Goal: Transaction & Acquisition: Purchase product/service

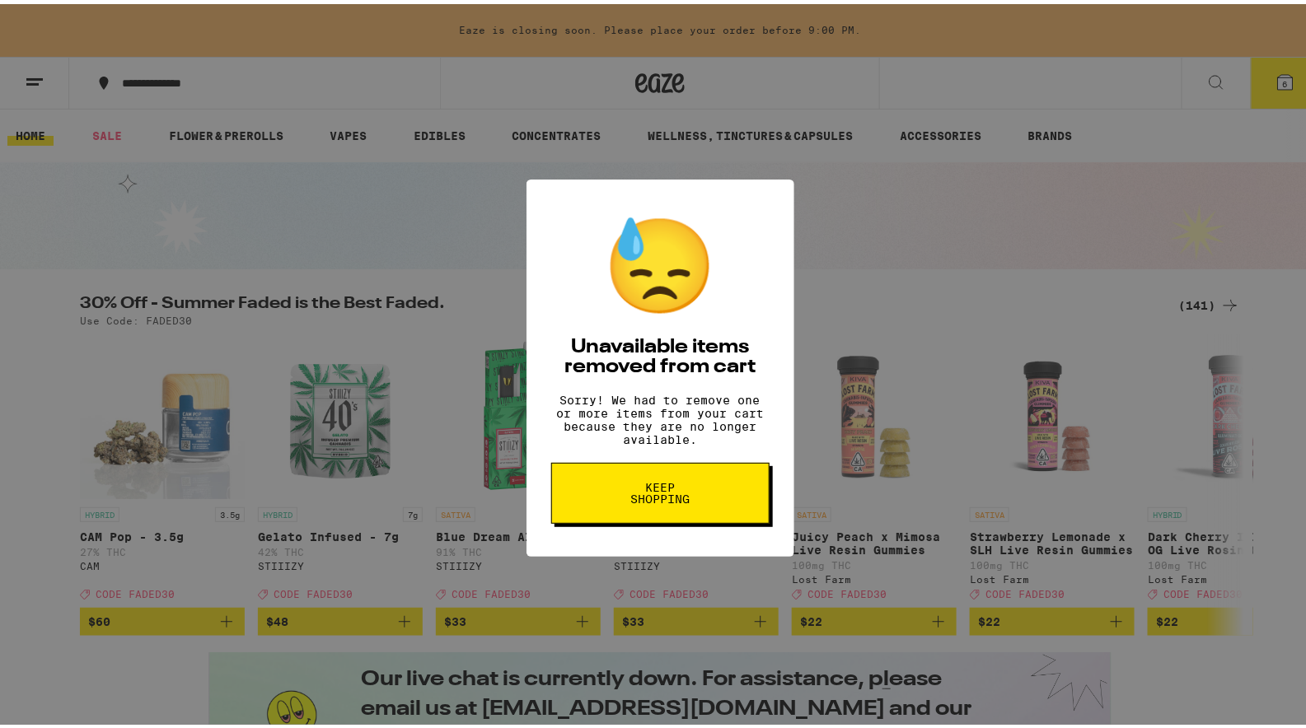
click at [645, 500] on span "Keep Shopping" at bounding box center [660, 489] width 85 height 23
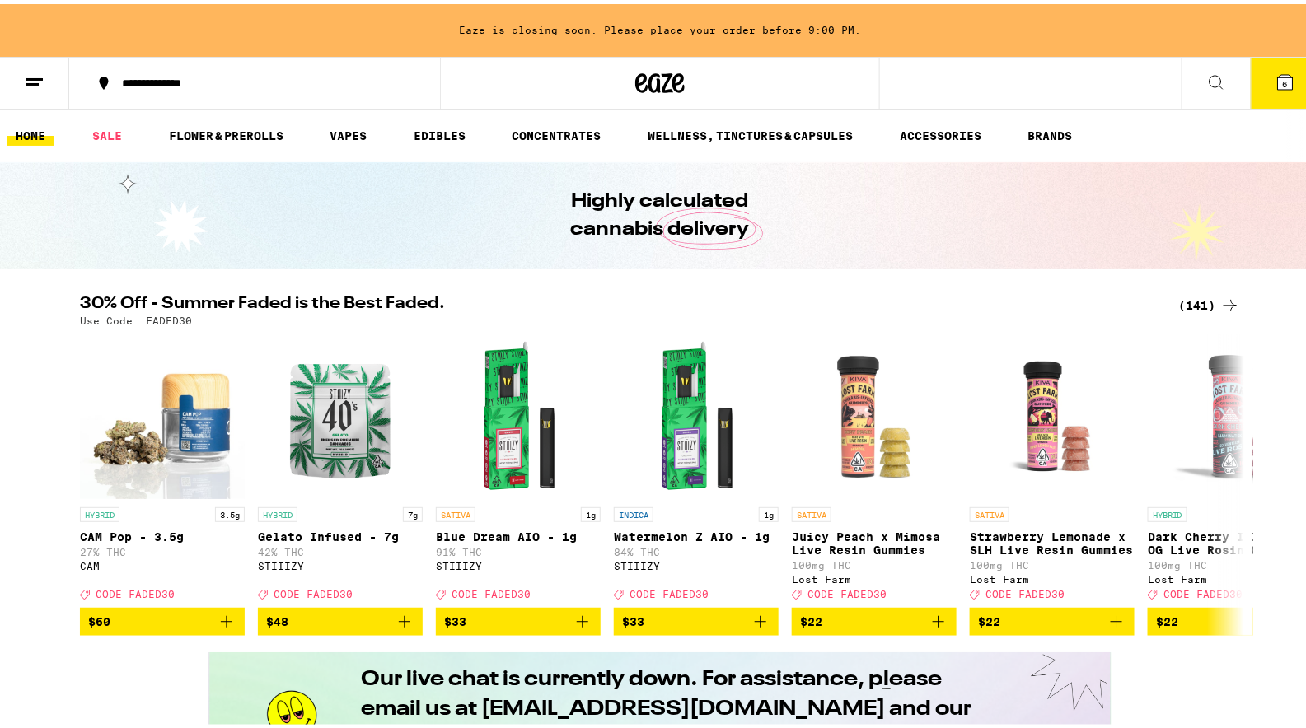
click at [1275, 86] on icon at bounding box center [1285, 78] width 20 height 20
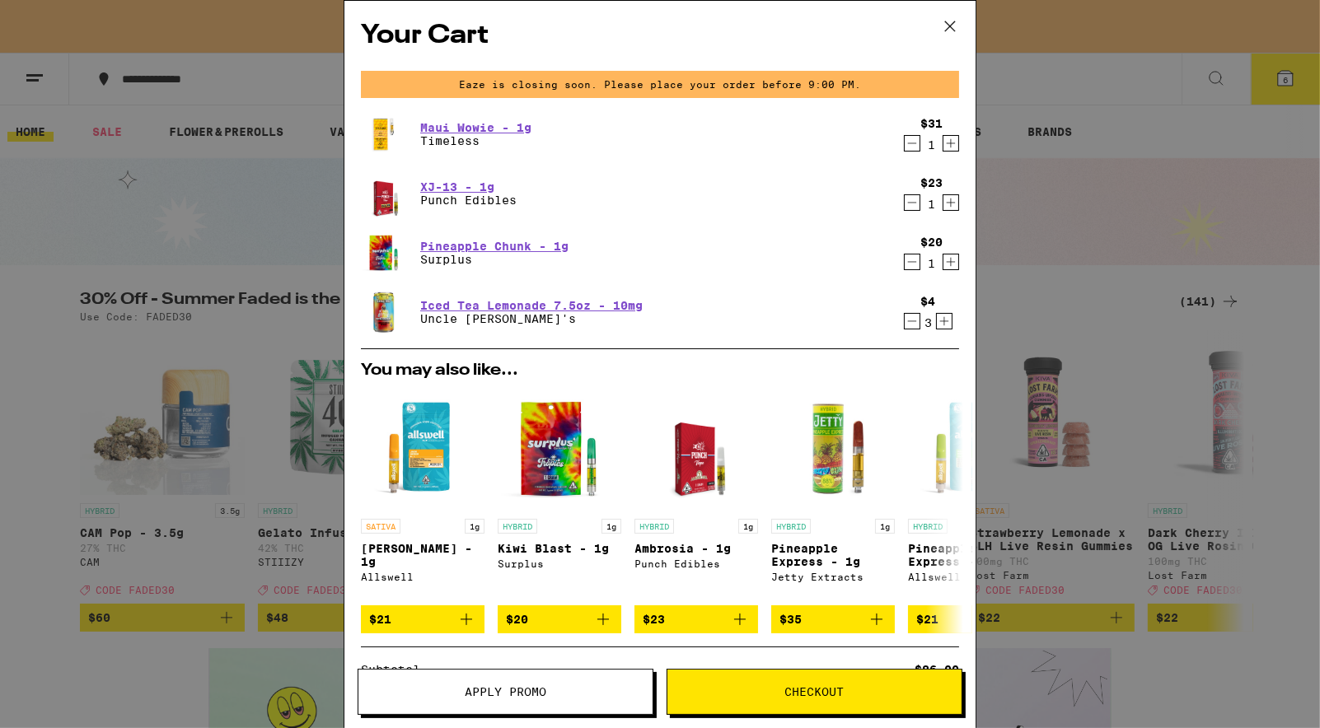
click at [904, 143] on icon "Decrement" at bounding box center [911, 143] width 15 height 20
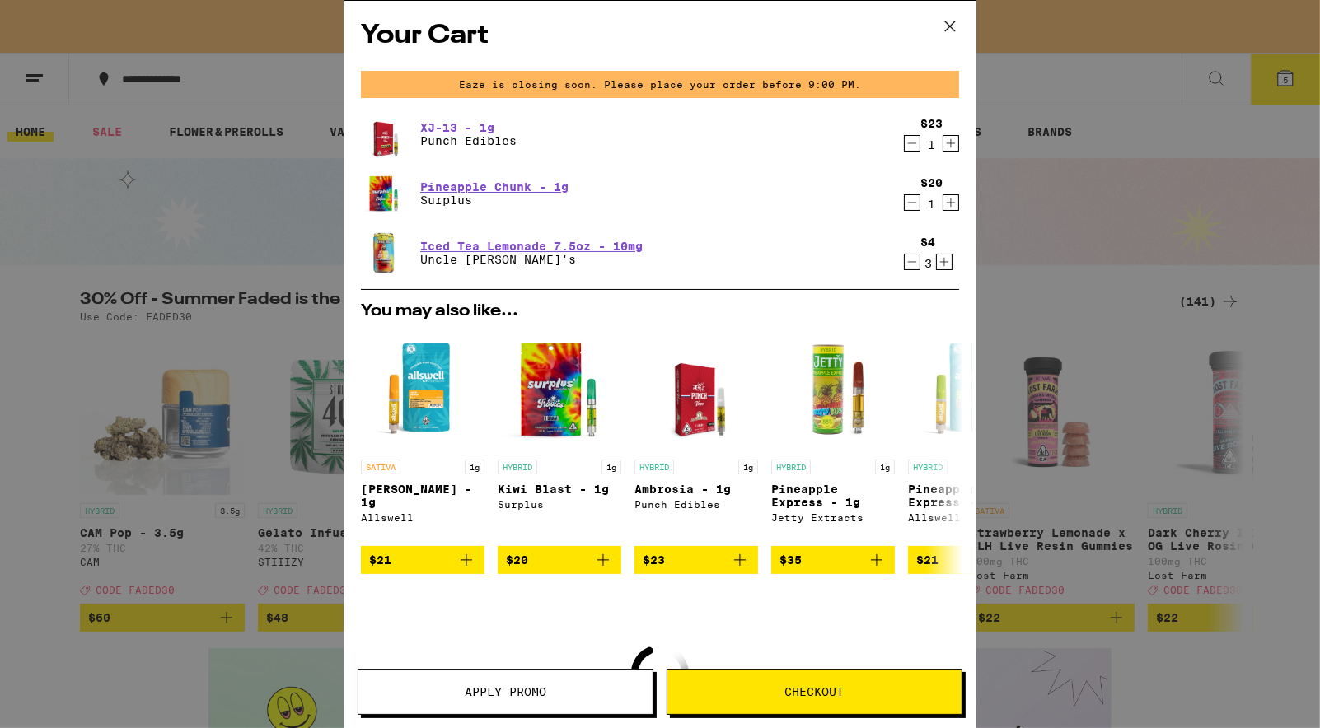
click at [904, 143] on icon "Decrement" at bounding box center [911, 143] width 15 height 20
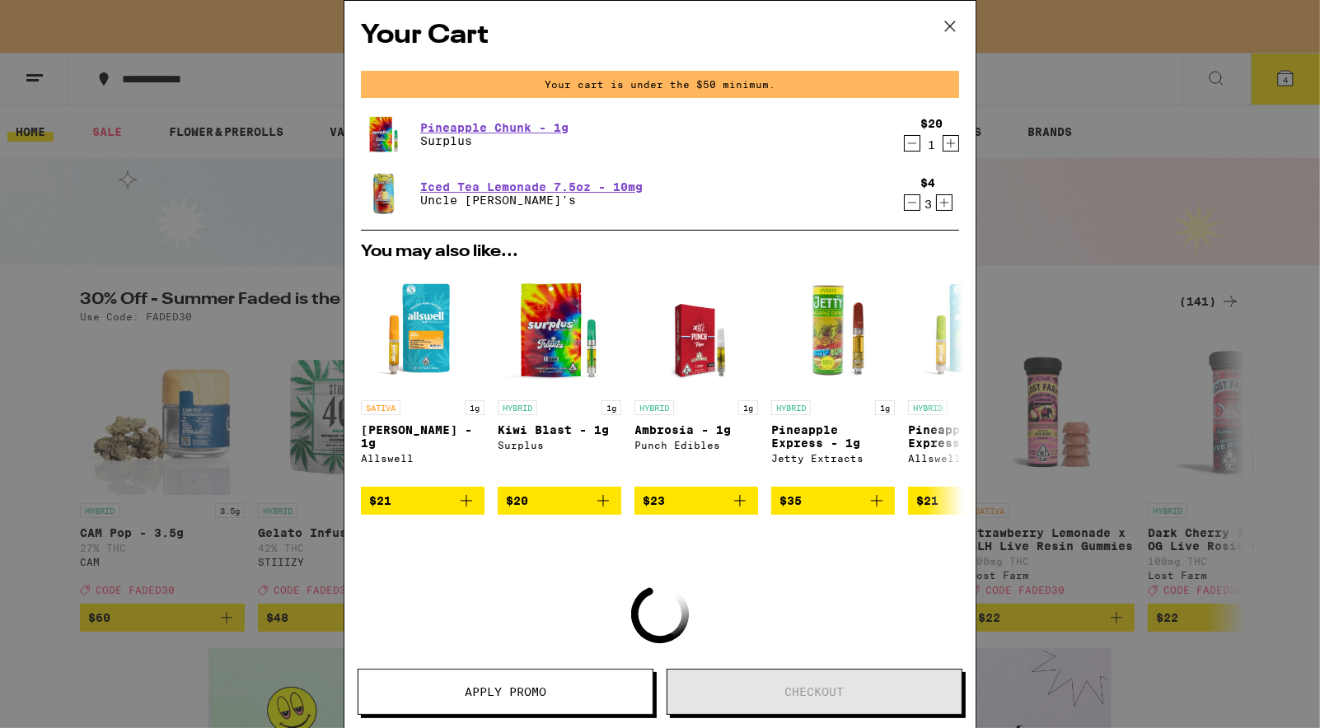
click at [904, 143] on icon "Decrement" at bounding box center [911, 143] width 15 height 20
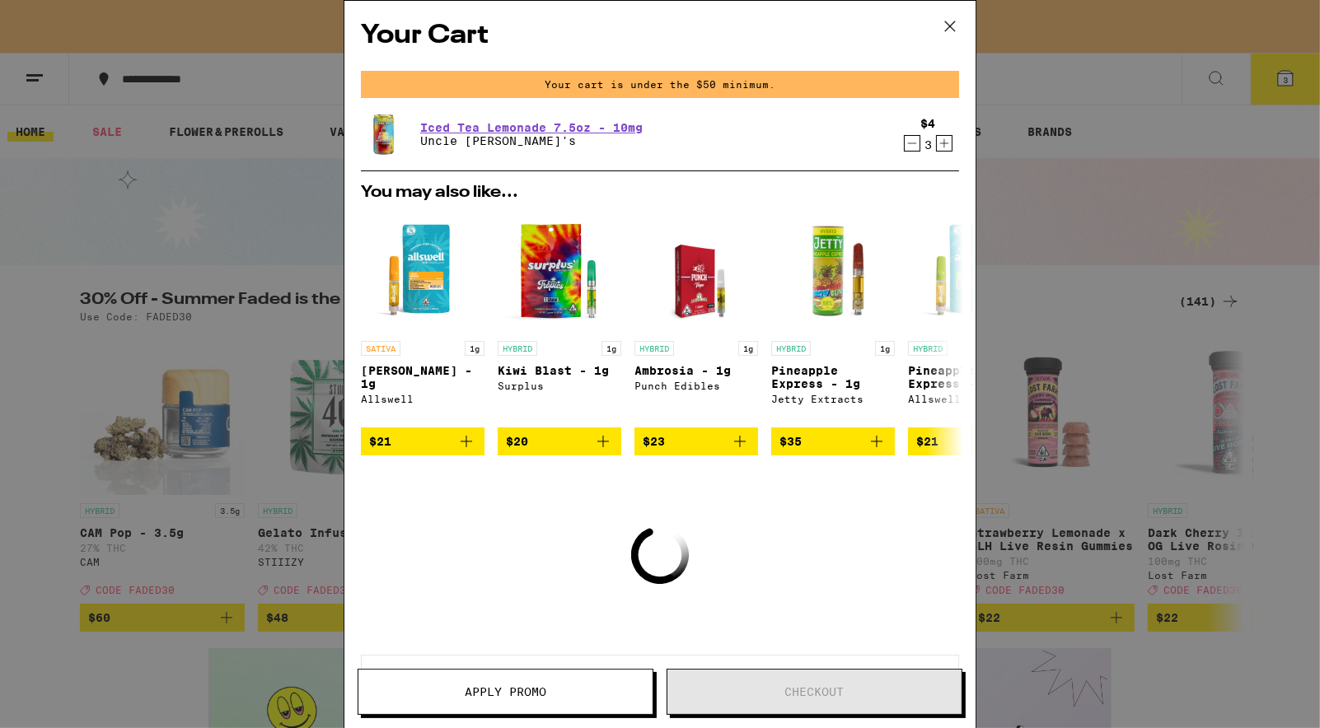
click at [904, 147] on icon "Decrement" at bounding box center [911, 143] width 15 height 20
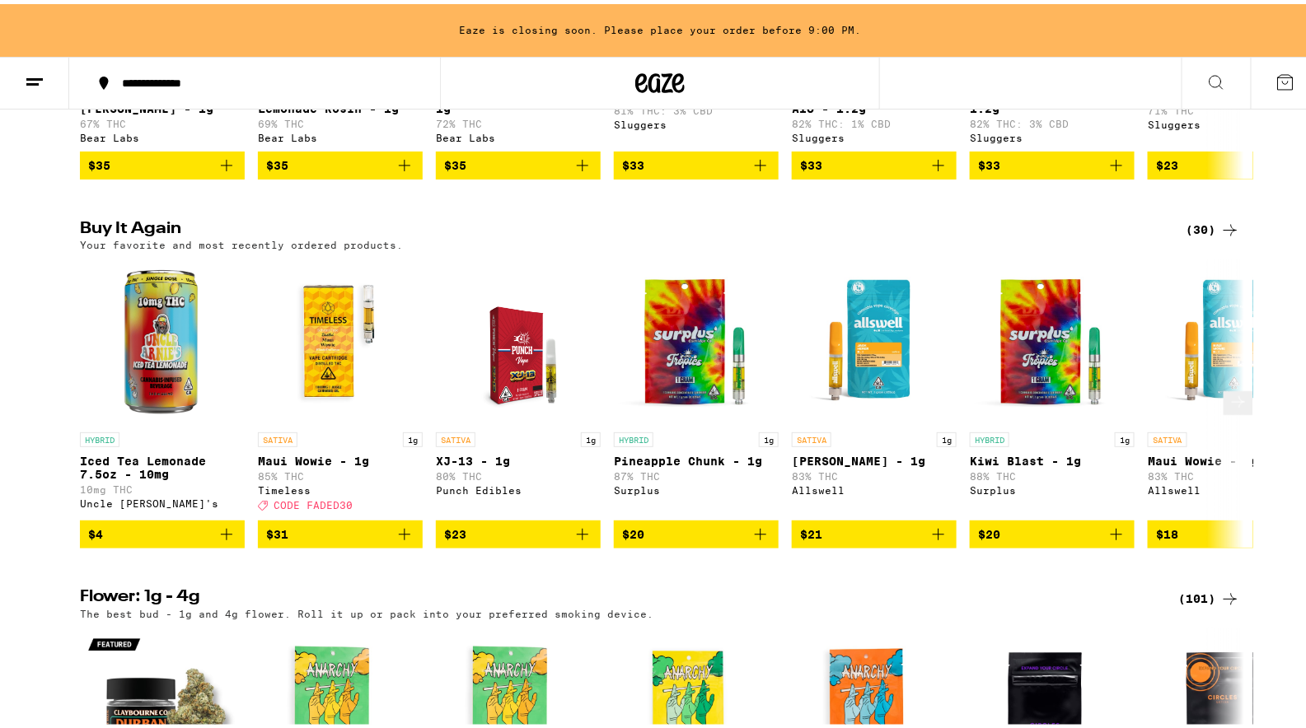
scroll to position [953, 0]
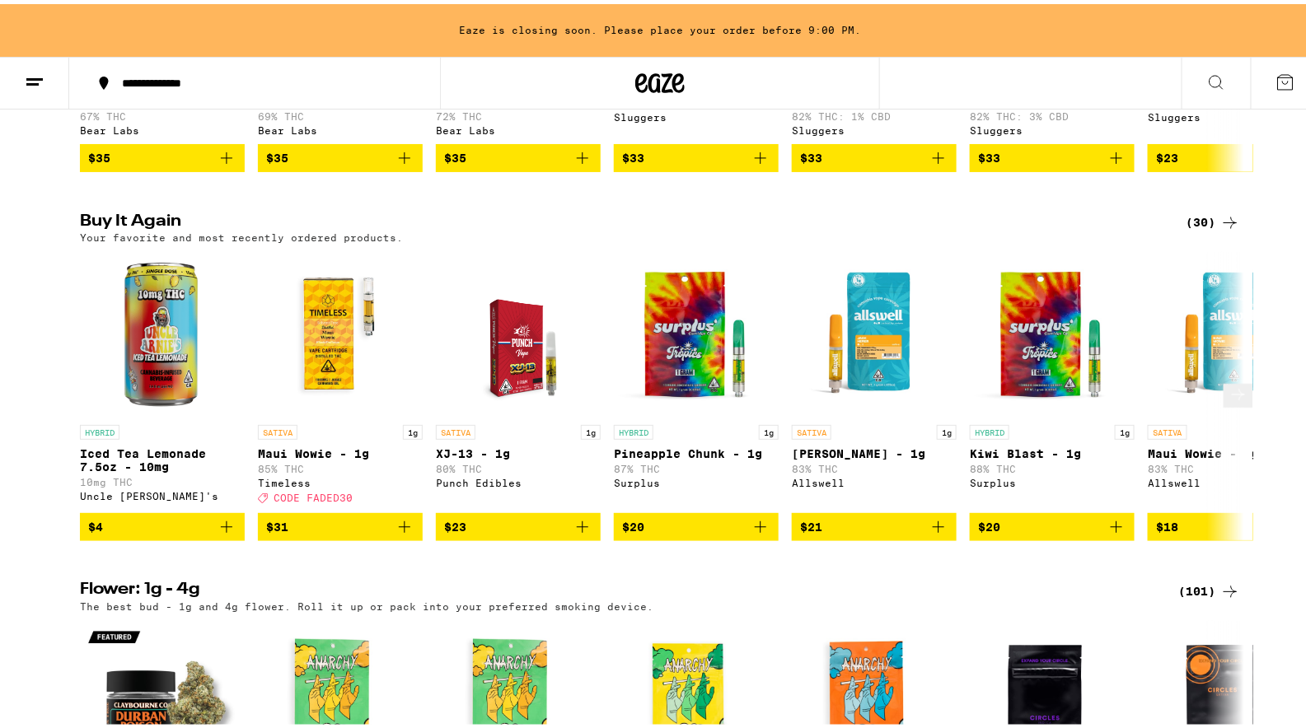
click at [399, 529] on icon "Add to bag" at bounding box center [405, 523] width 12 height 12
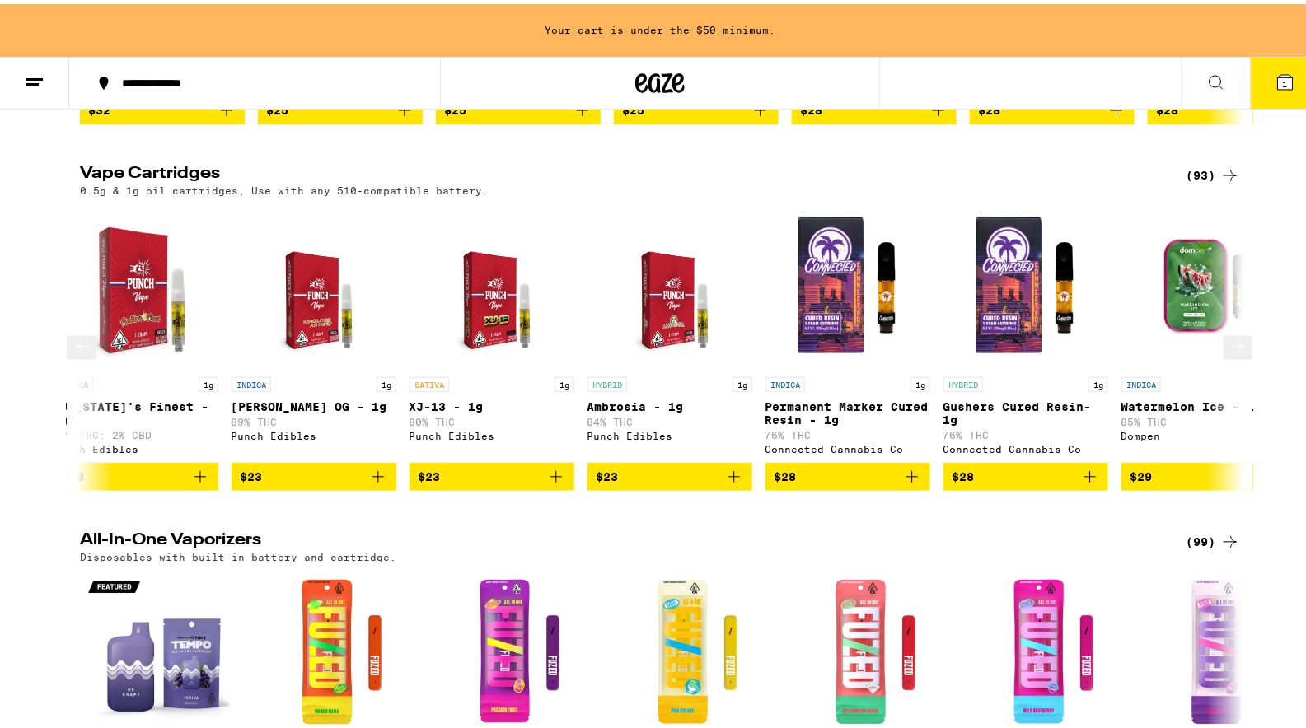
scroll to position [0, 3587]
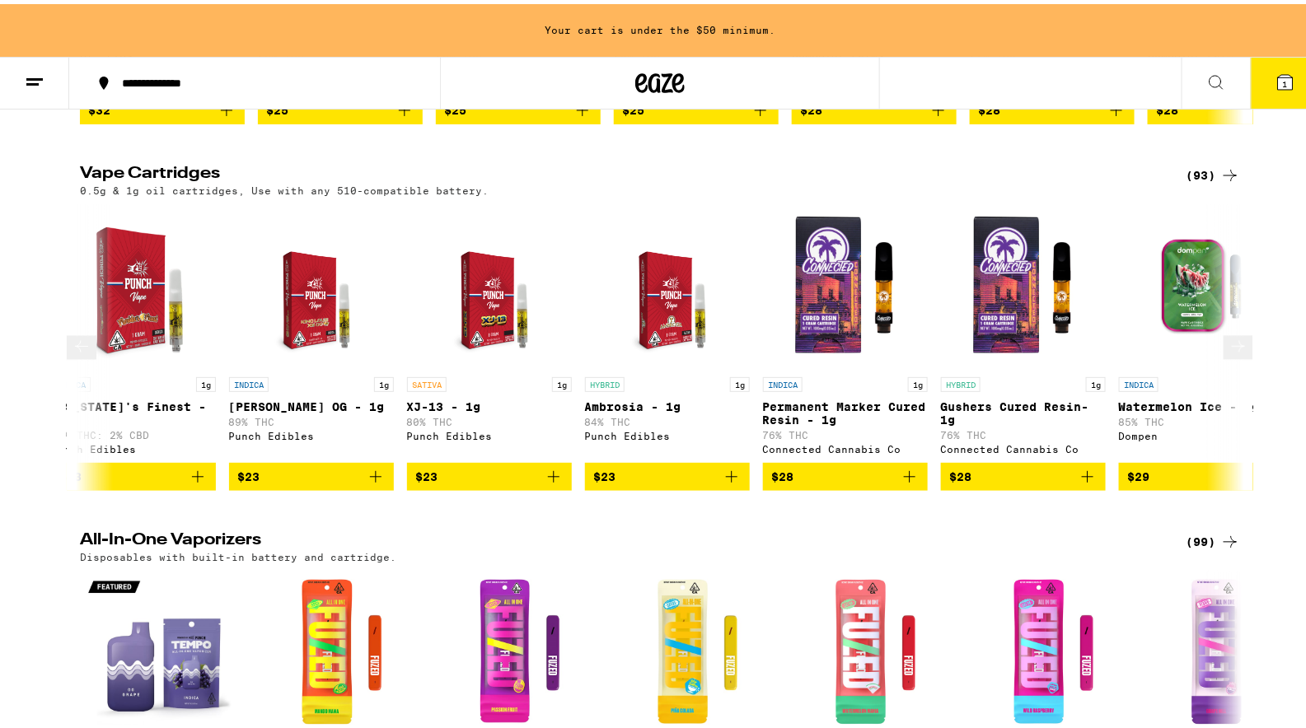
click at [548, 479] on icon "Add to bag" at bounding box center [554, 473] width 12 height 12
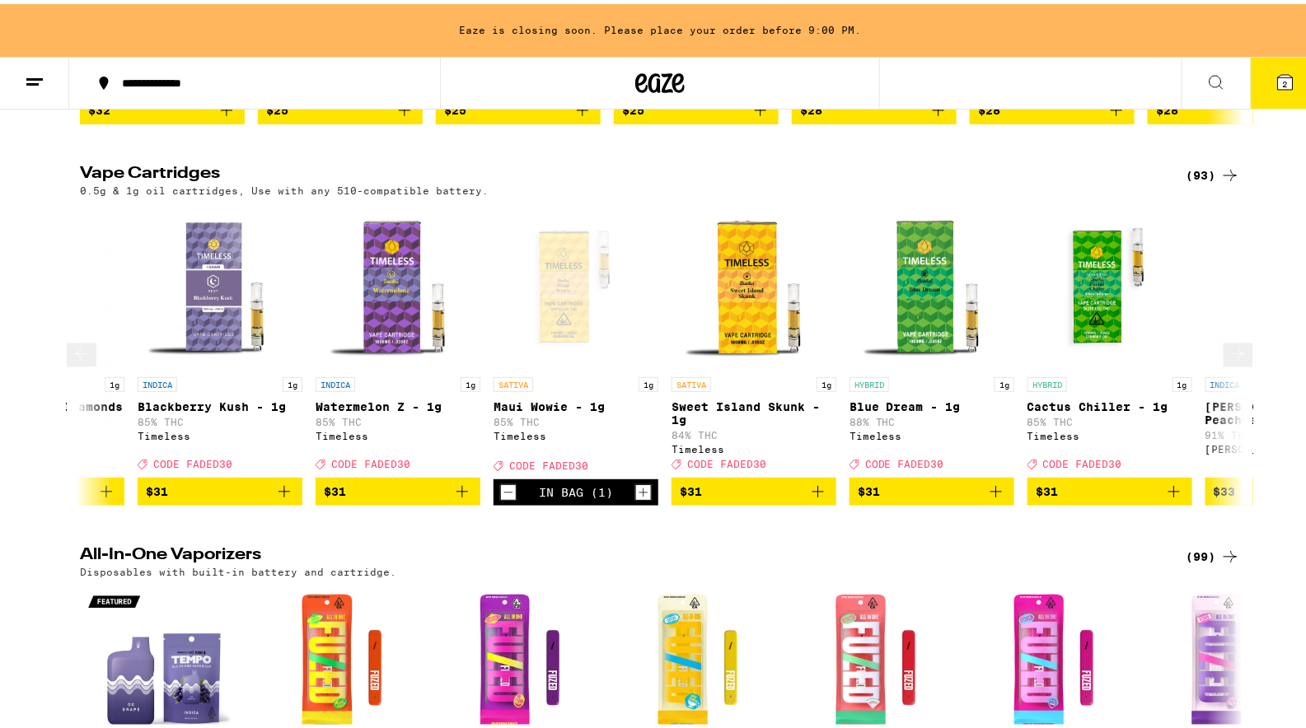
scroll to position [0, 7416]
click at [807, 498] on icon "Add to bag" at bounding box center [817, 488] width 20 height 20
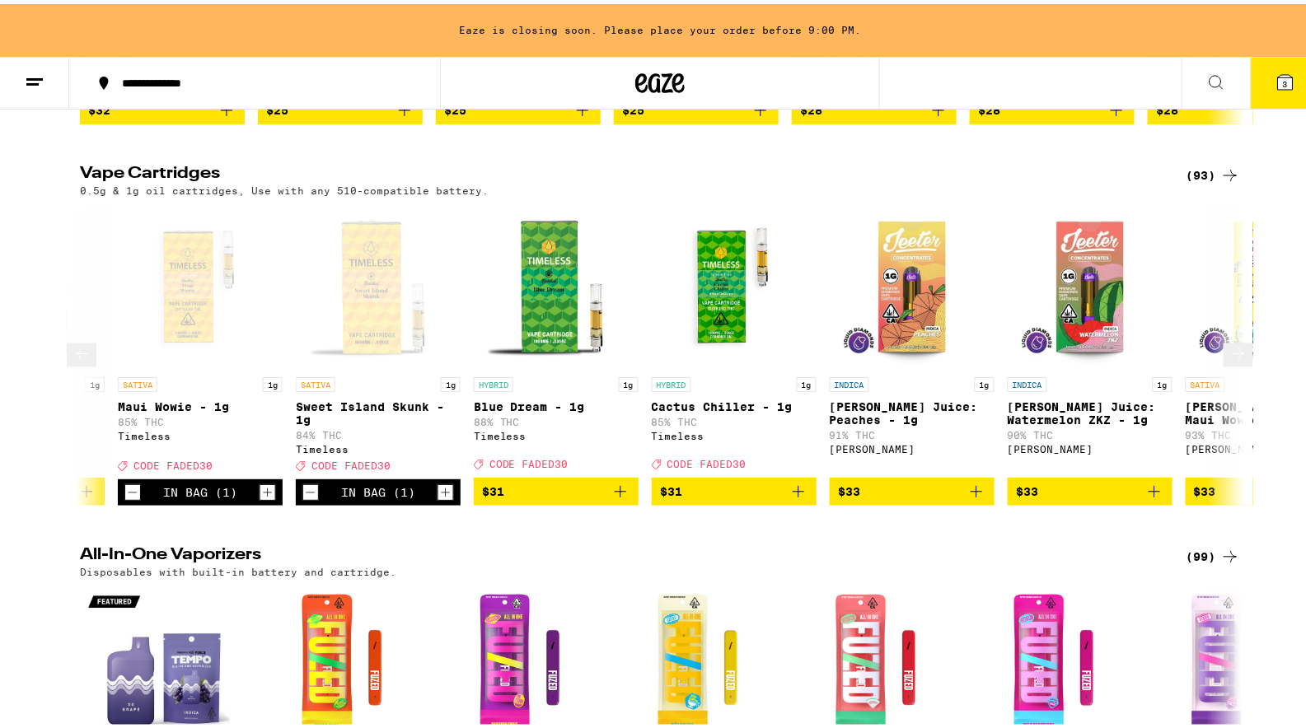
scroll to position [0, 7793]
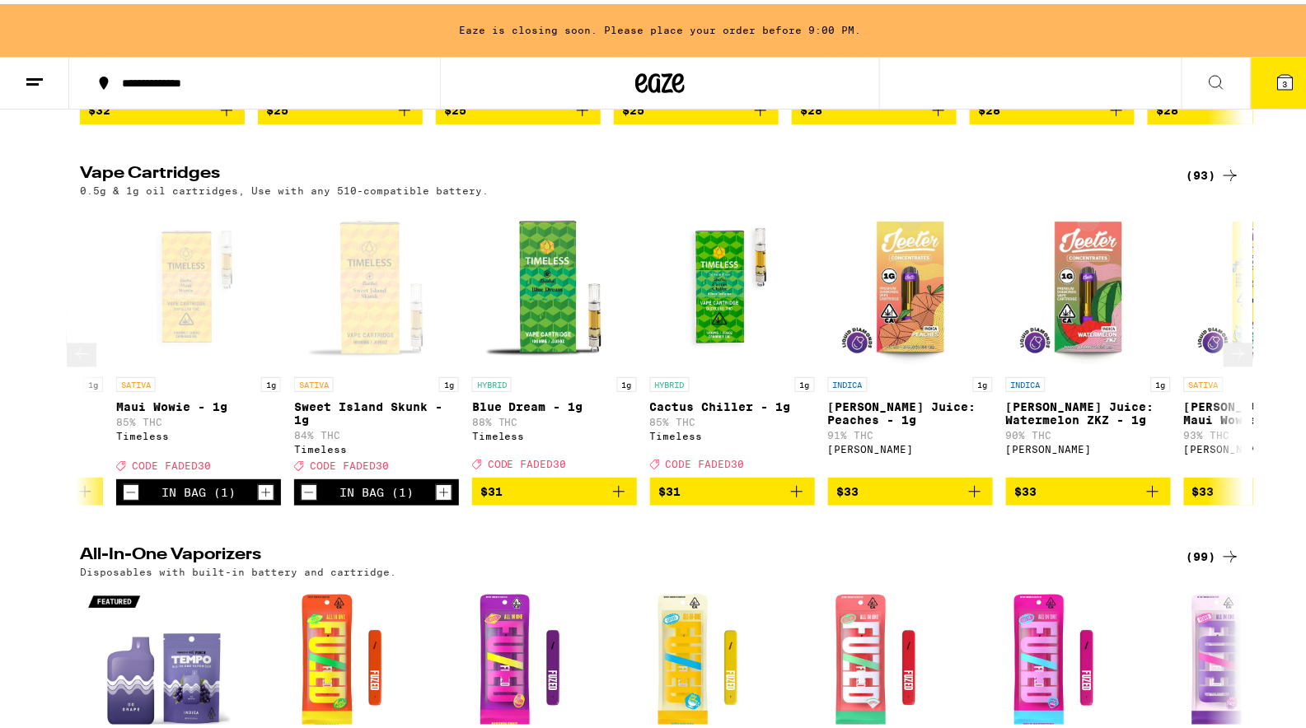
click at [301, 498] on icon "Decrement" at bounding box center [308, 489] width 15 height 20
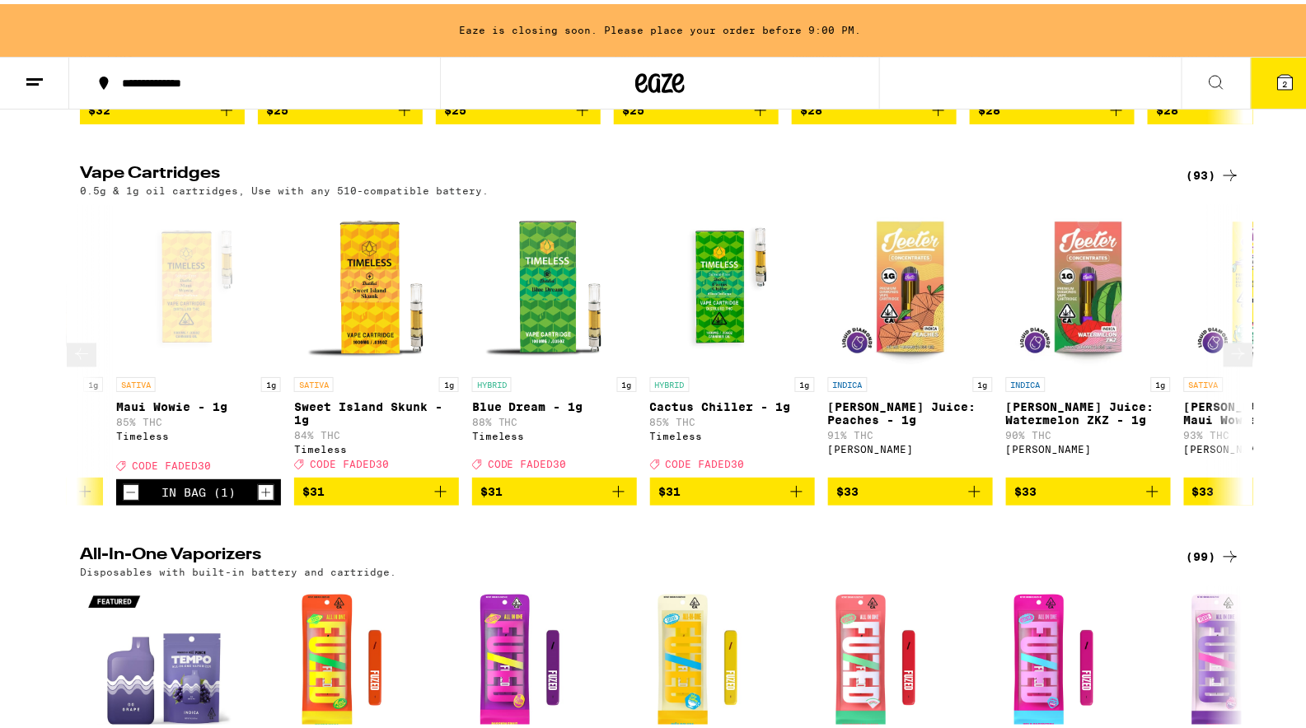
click at [794, 498] on icon "Add to bag" at bounding box center [797, 488] width 20 height 20
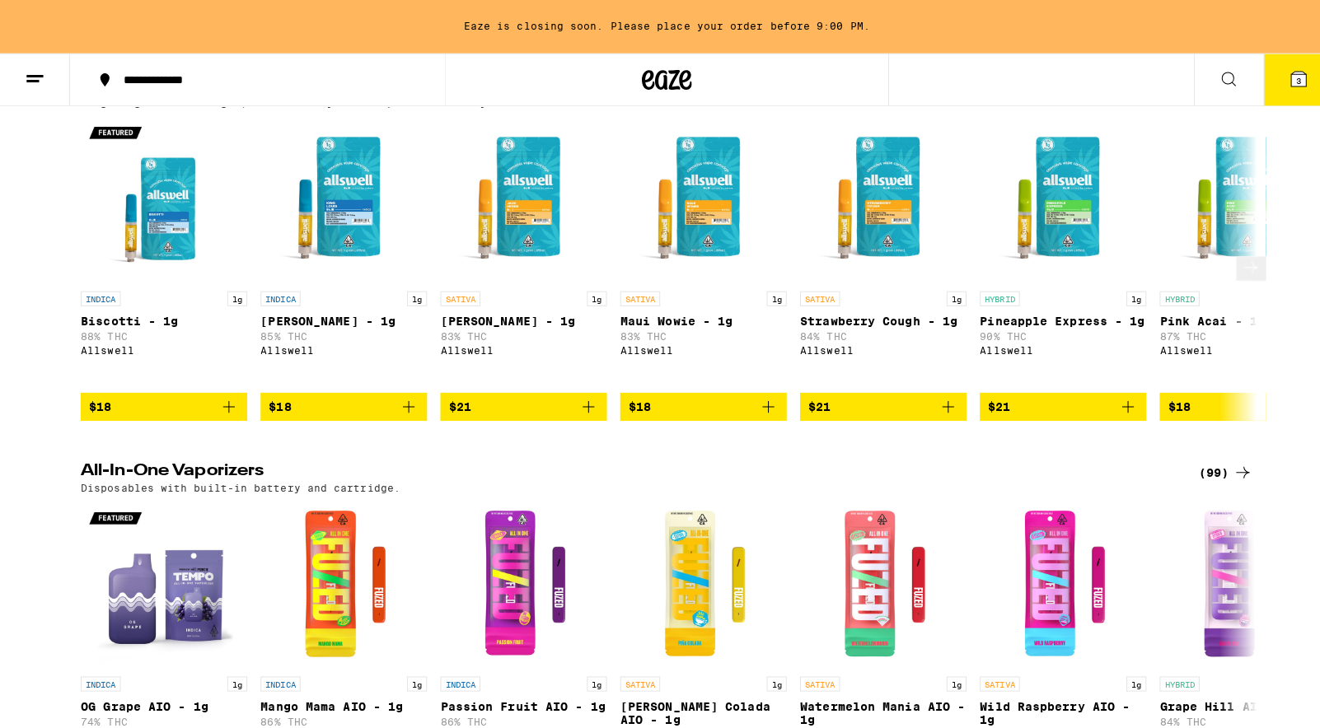
scroll to position [2218, 0]
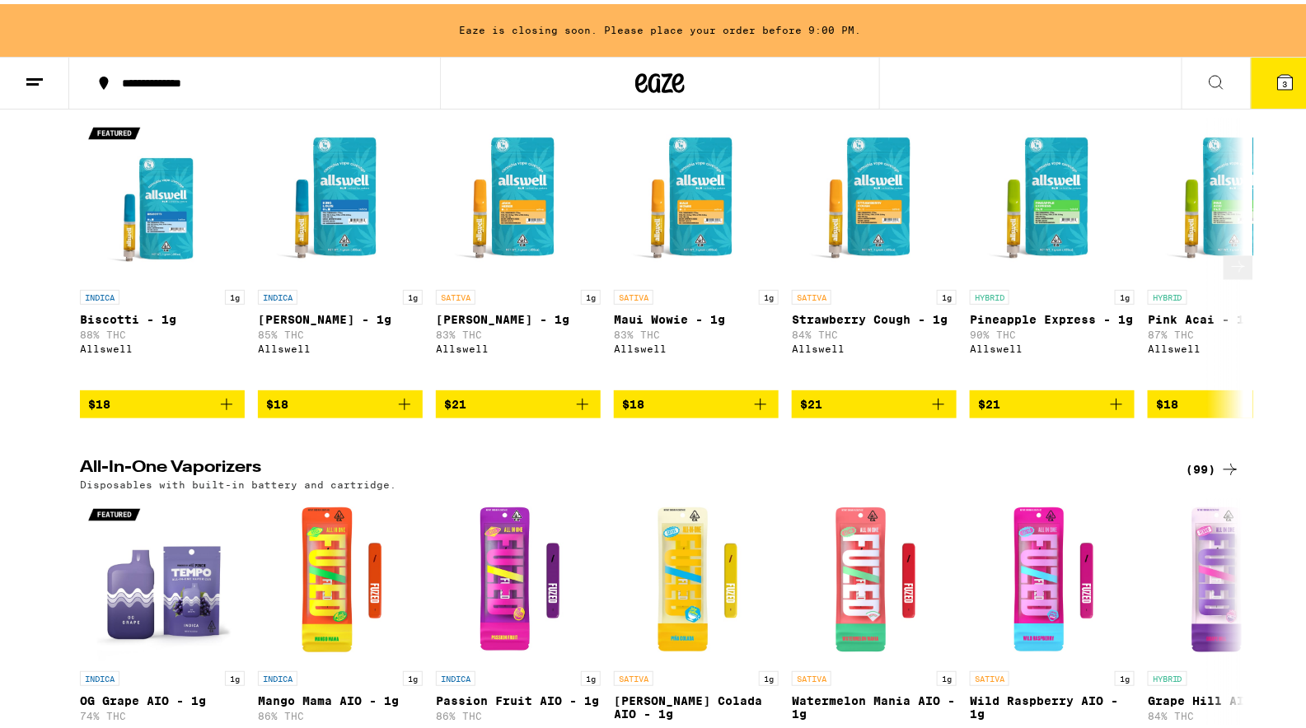
click at [583, 410] on icon "Add to bag" at bounding box center [583, 400] width 20 height 20
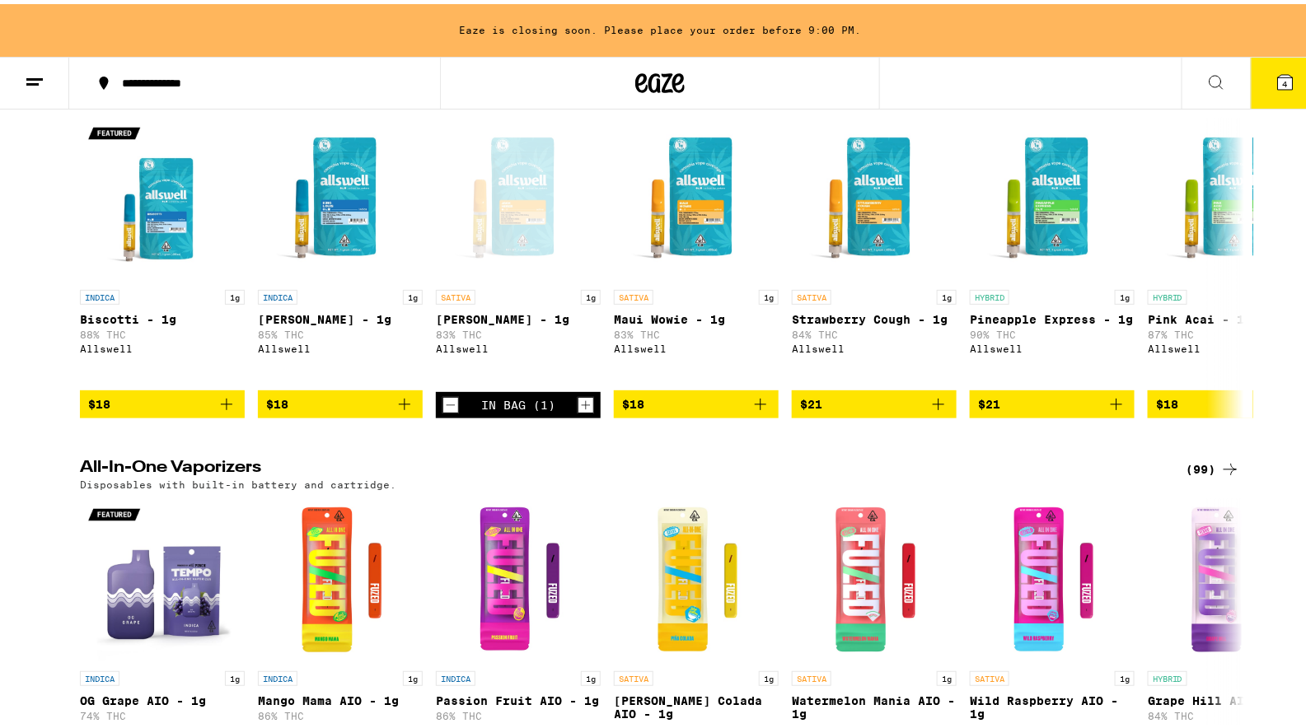
click at [1283, 75] on span "4" at bounding box center [1285, 80] width 5 height 10
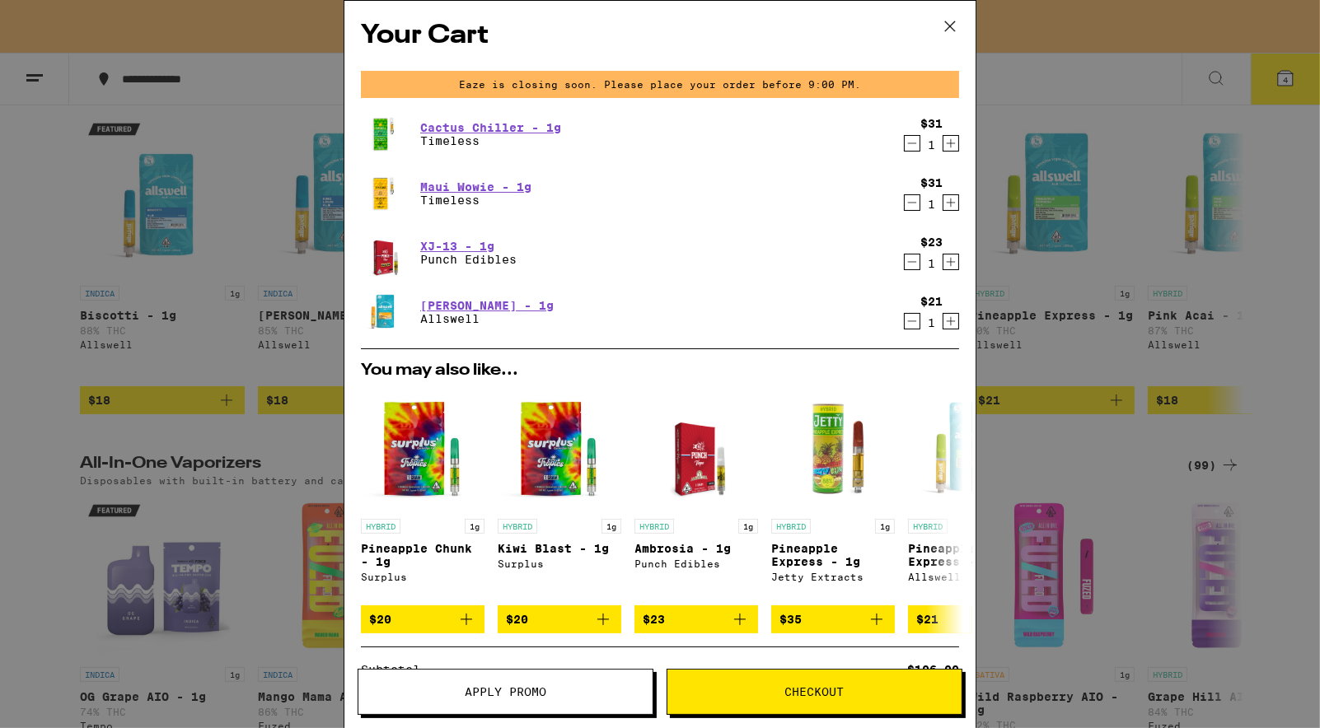
click at [946, 29] on icon at bounding box center [949, 26] width 25 height 25
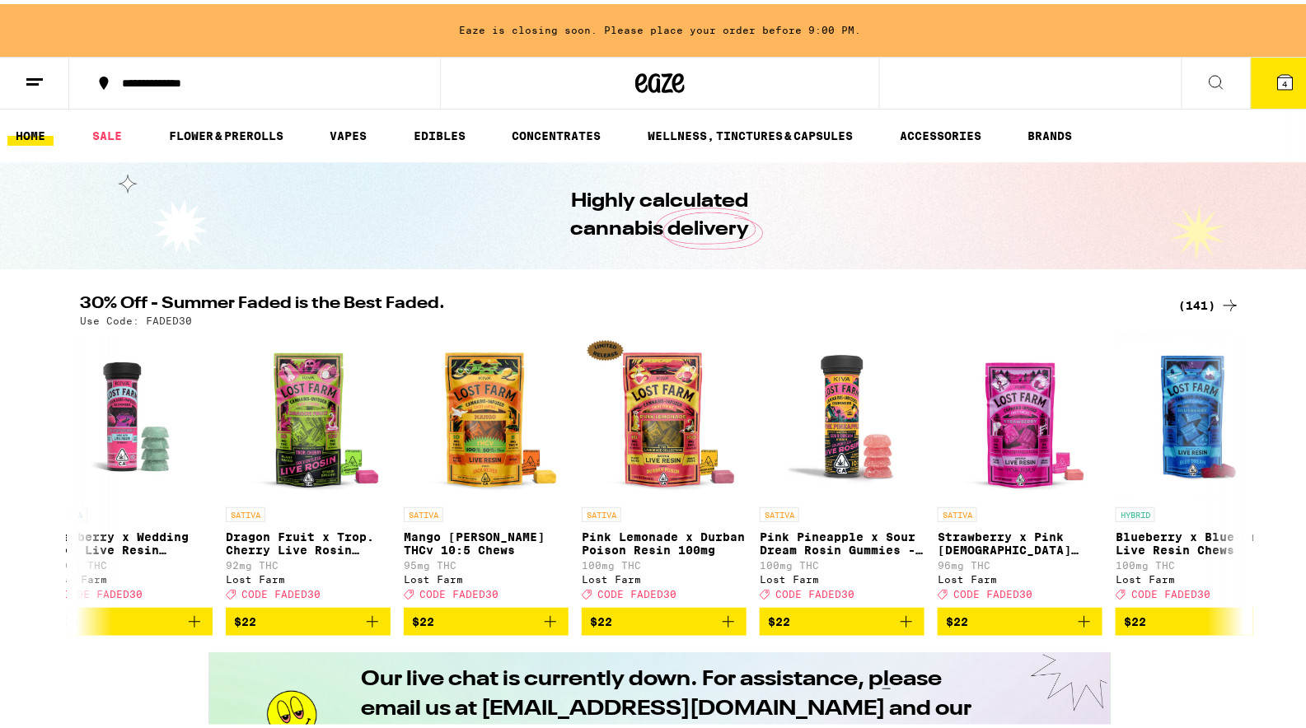
click at [1278, 83] on icon at bounding box center [1285, 78] width 15 height 15
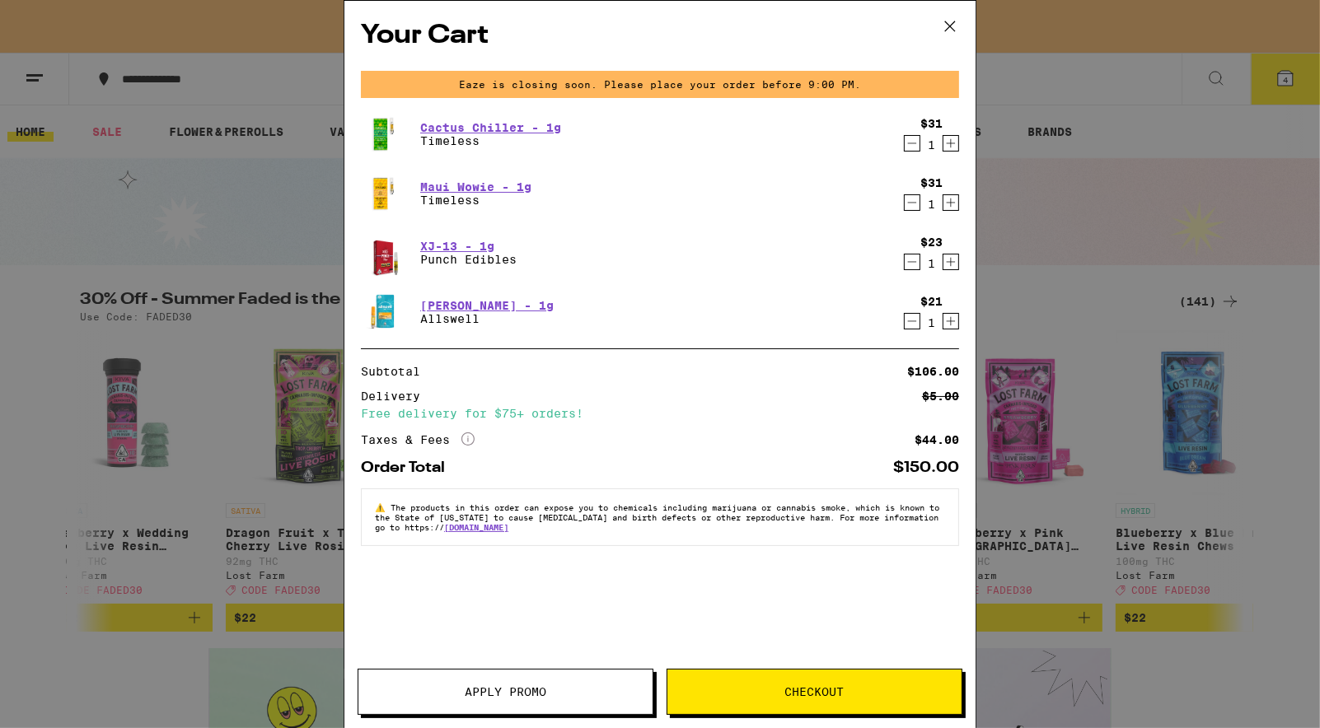
click at [501, 698] on span "Apply Promo" at bounding box center [506, 692] width 82 height 12
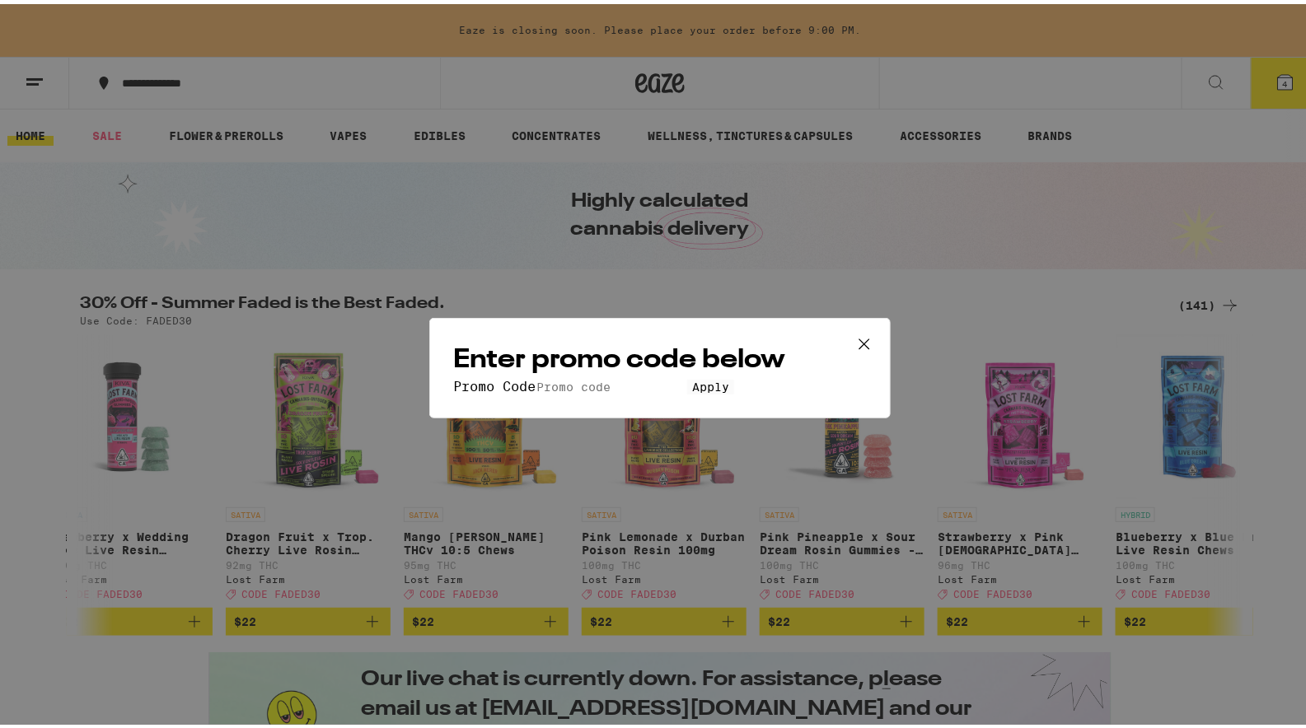
click at [600, 376] on input "Promo Code" at bounding box center [611, 383] width 152 height 15
type input "FADE30"
click at [692, 390] on span "Apply" at bounding box center [710, 382] width 37 height 13
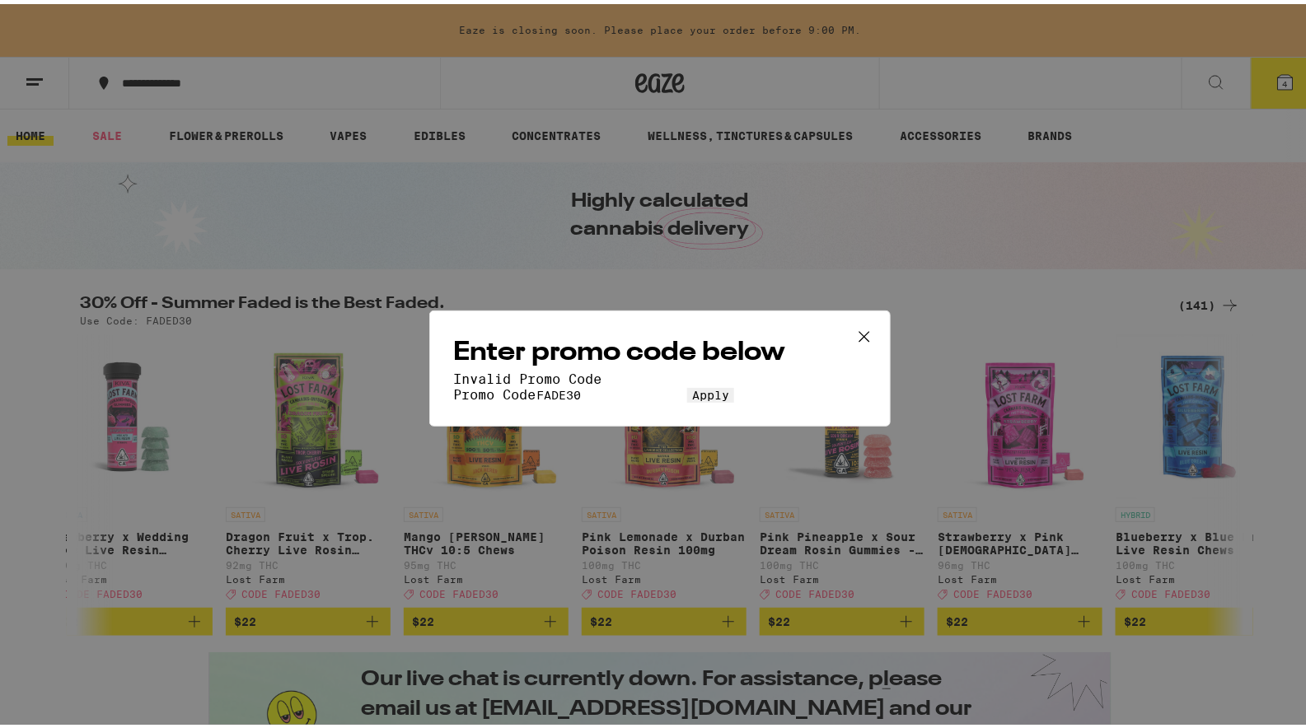
click at [535, 384] on input "FADE30" at bounding box center [611, 391] width 152 height 15
click at [573, 384] on input "FADE30" at bounding box center [611, 391] width 152 height 15
click at [862, 320] on icon at bounding box center [864, 332] width 25 height 25
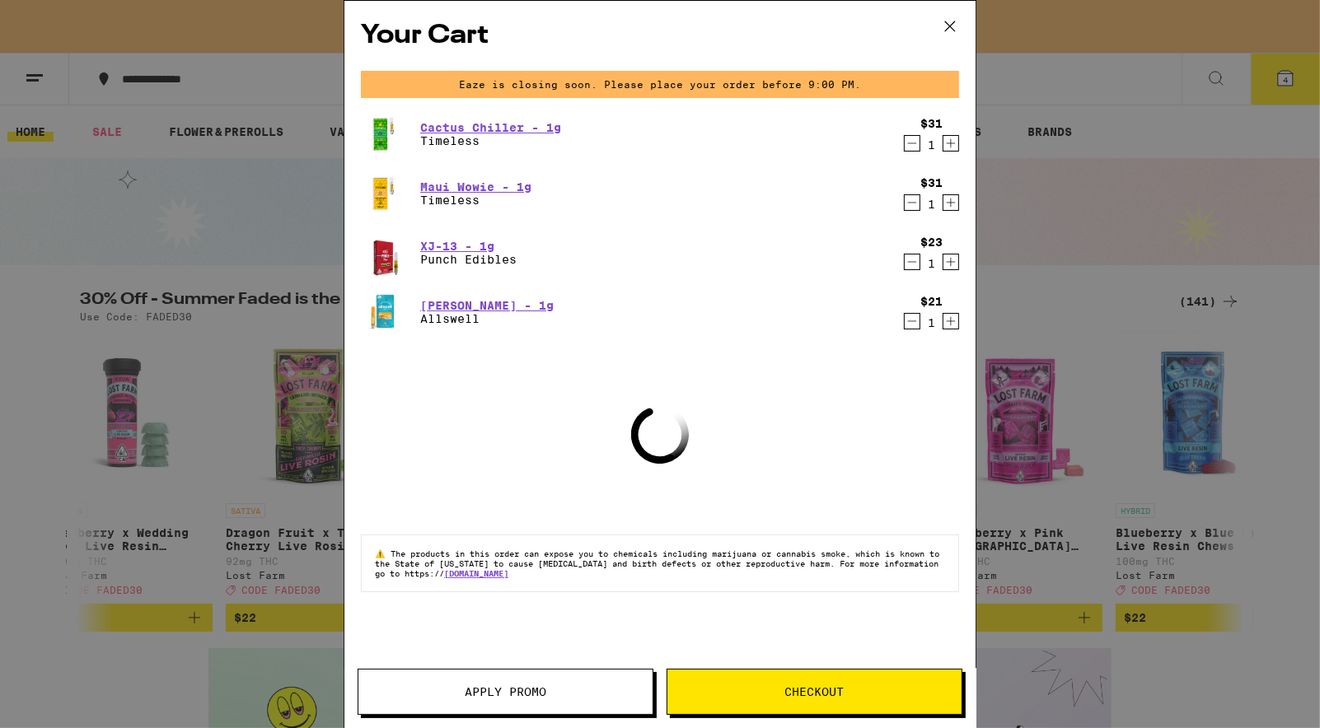
click at [489, 692] on span "Apply Promo" at bounding box center [506, 692] width 82 height 12
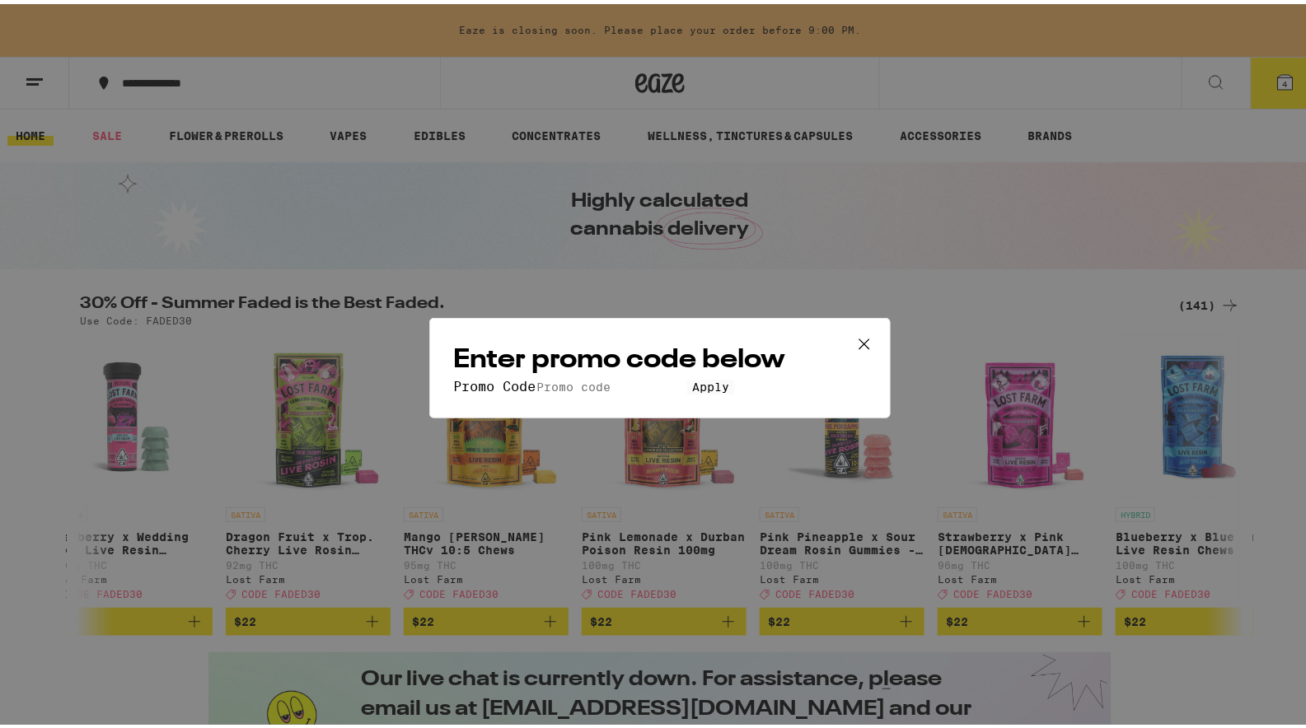
click at [557, 376] on input "Promo Code" at bounding box center [611, 383] width 152 height 15
type input "FADED30"
click at [692, 390] on span "Apply" at bounding box center [710, 382] width 37 height 13
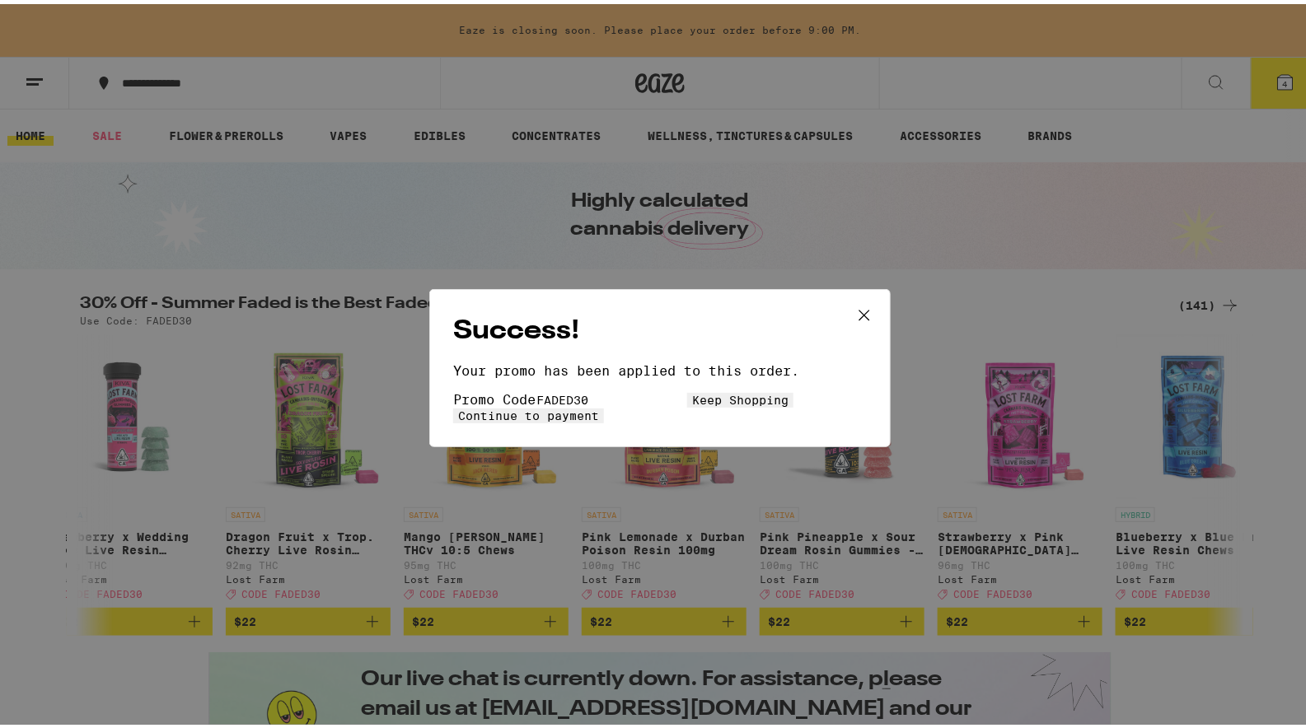
click at [599, 405] on span "Continue to payment" at bounding box center [528, 411] width 141 height 13
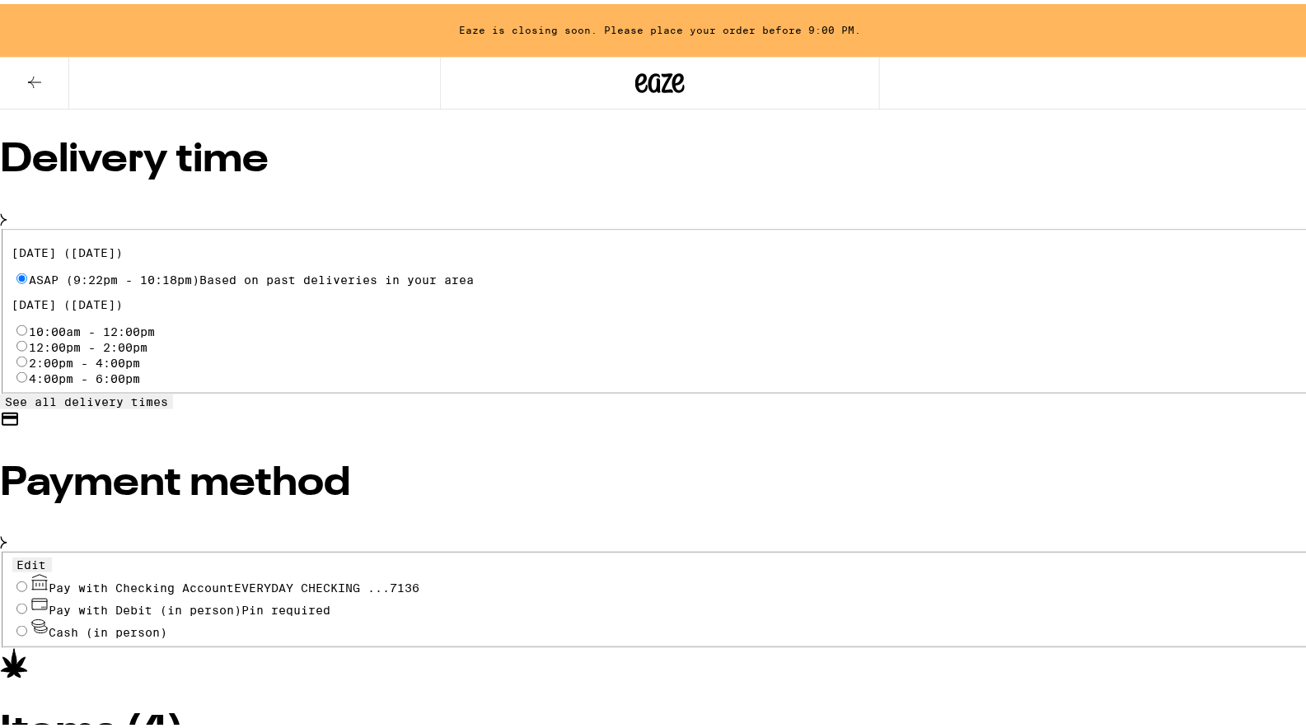
scroll to position [568, 0]
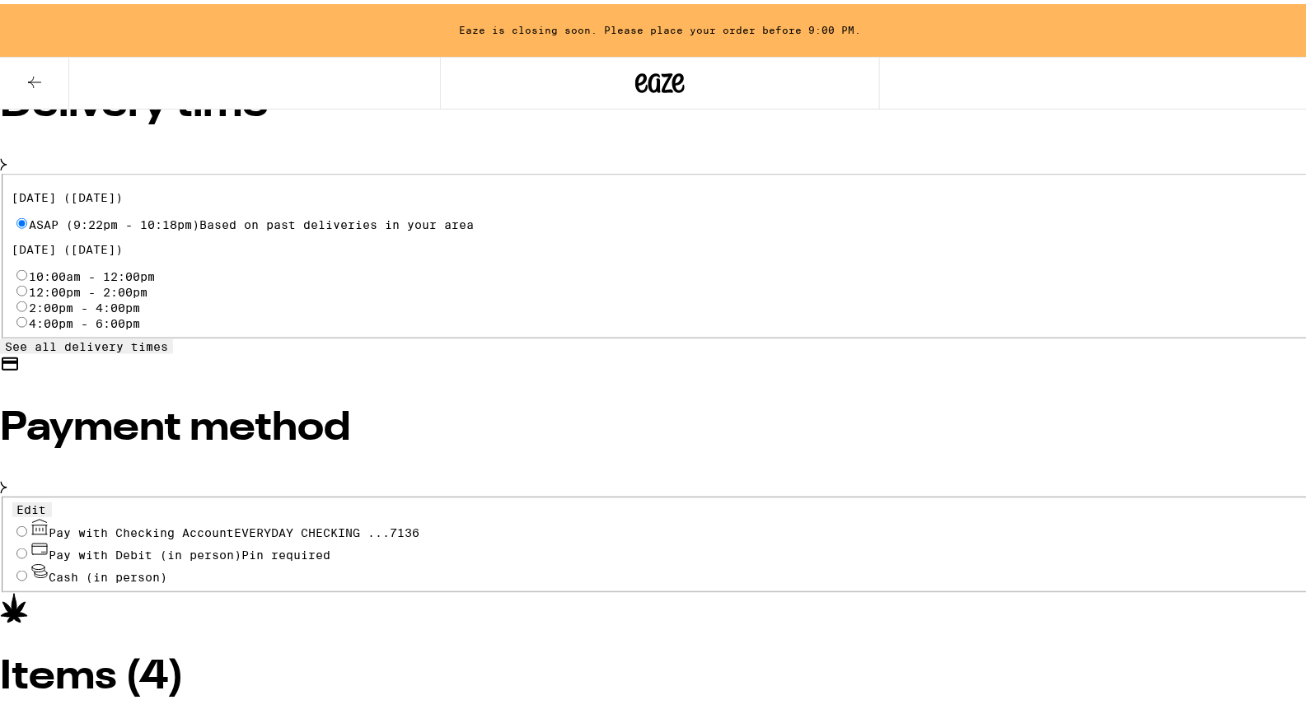
click at [27, 522] on input "Pay with Checking Account EVERYDAY CHECKING ...7136" at bounding box center [21, 527] width 11 height 11
radio input "true"
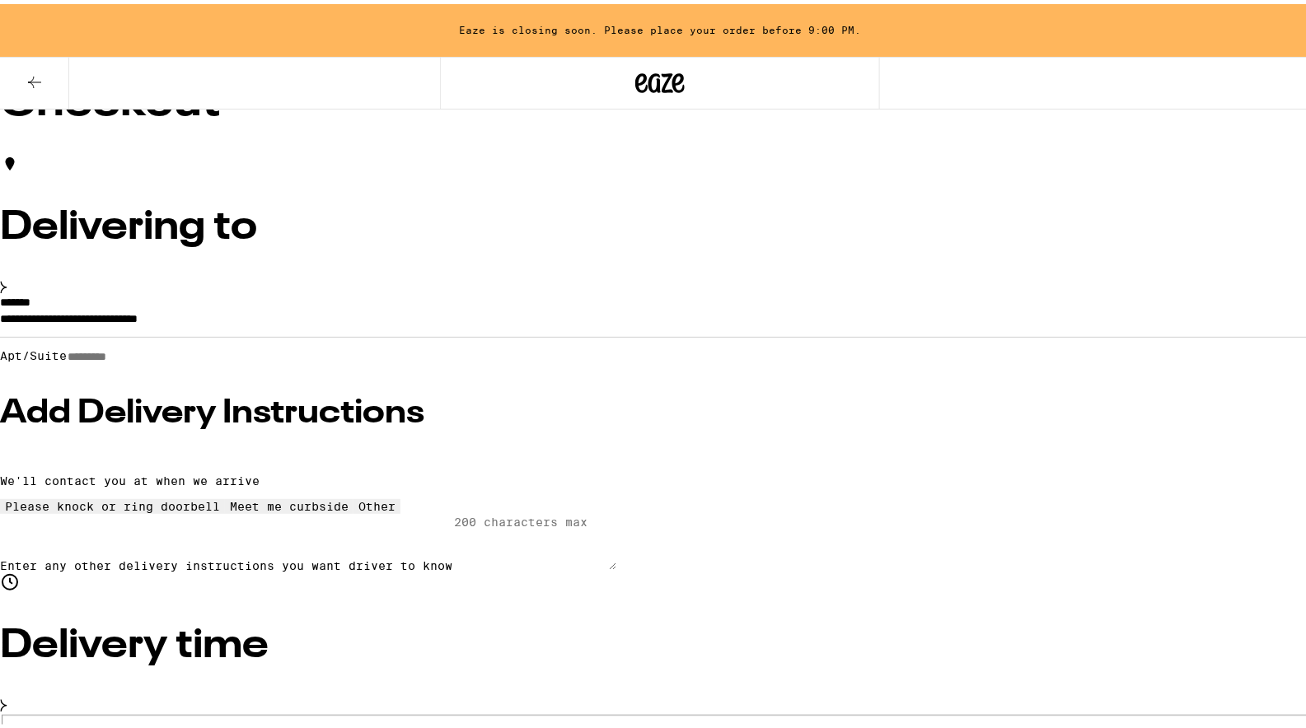
scroll to position [0, 0]
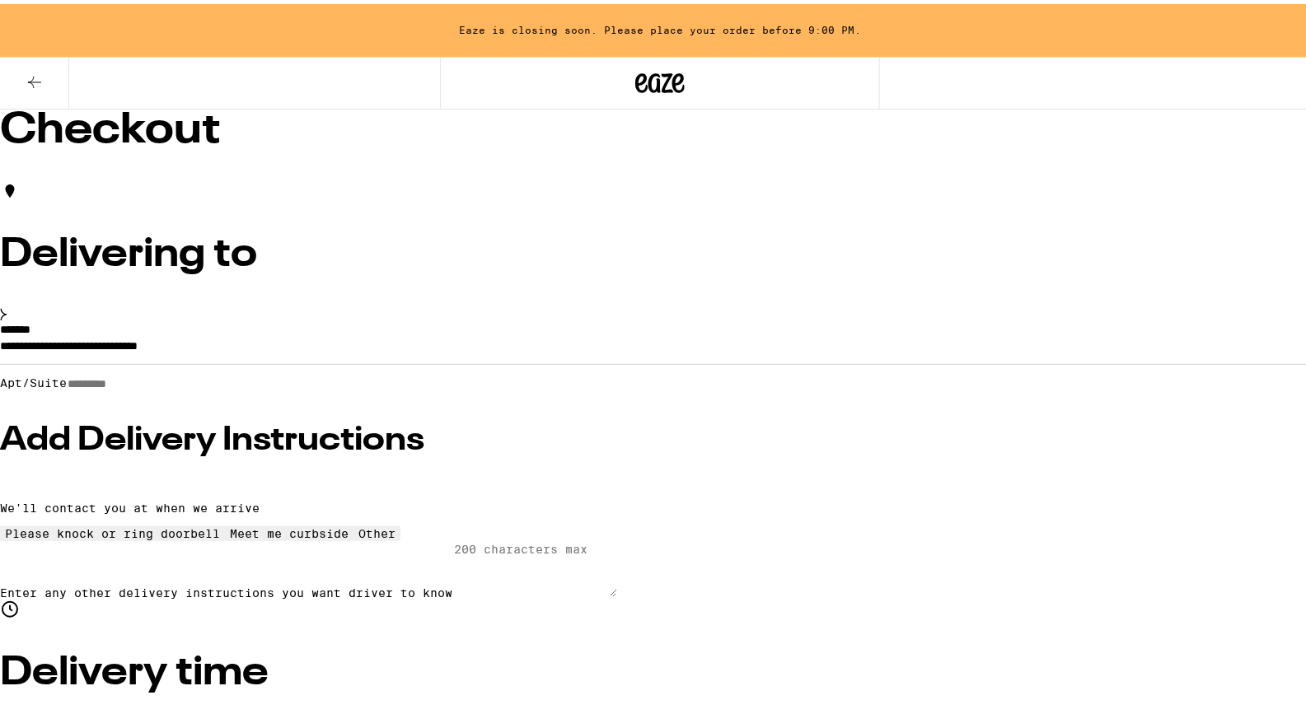
type input "3"
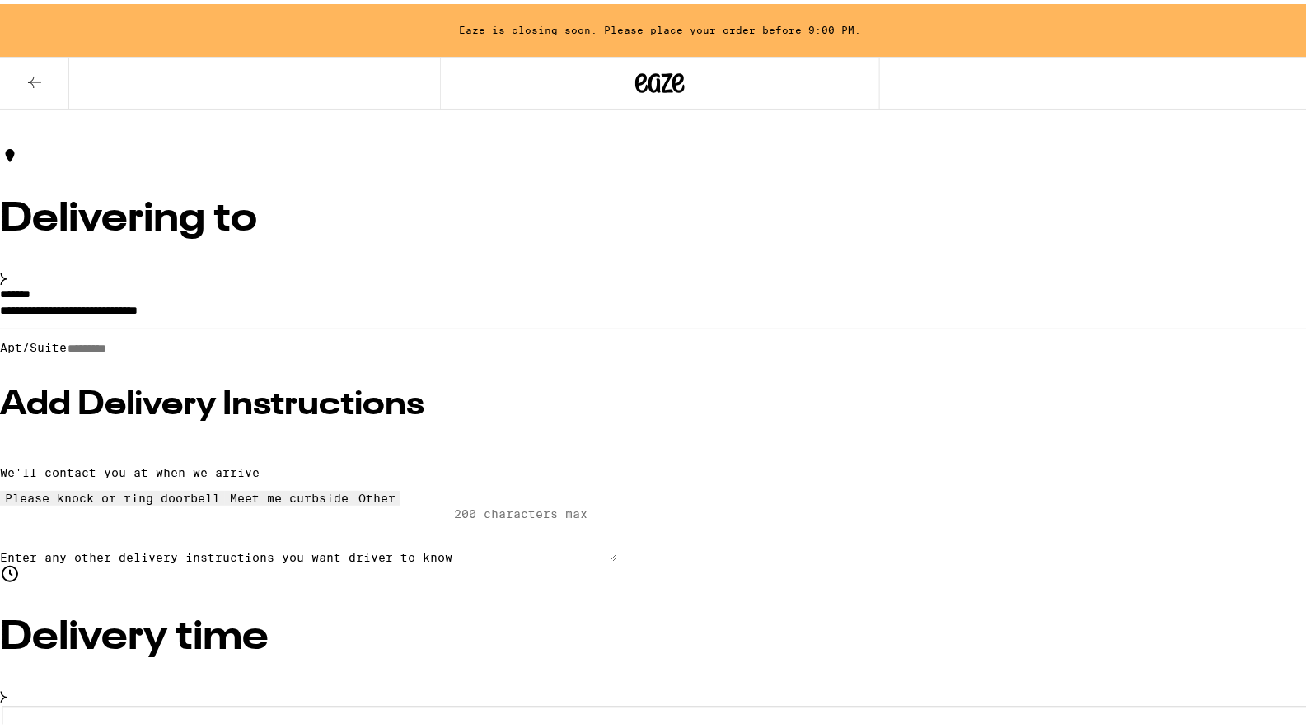
scroll to position [37, 0]
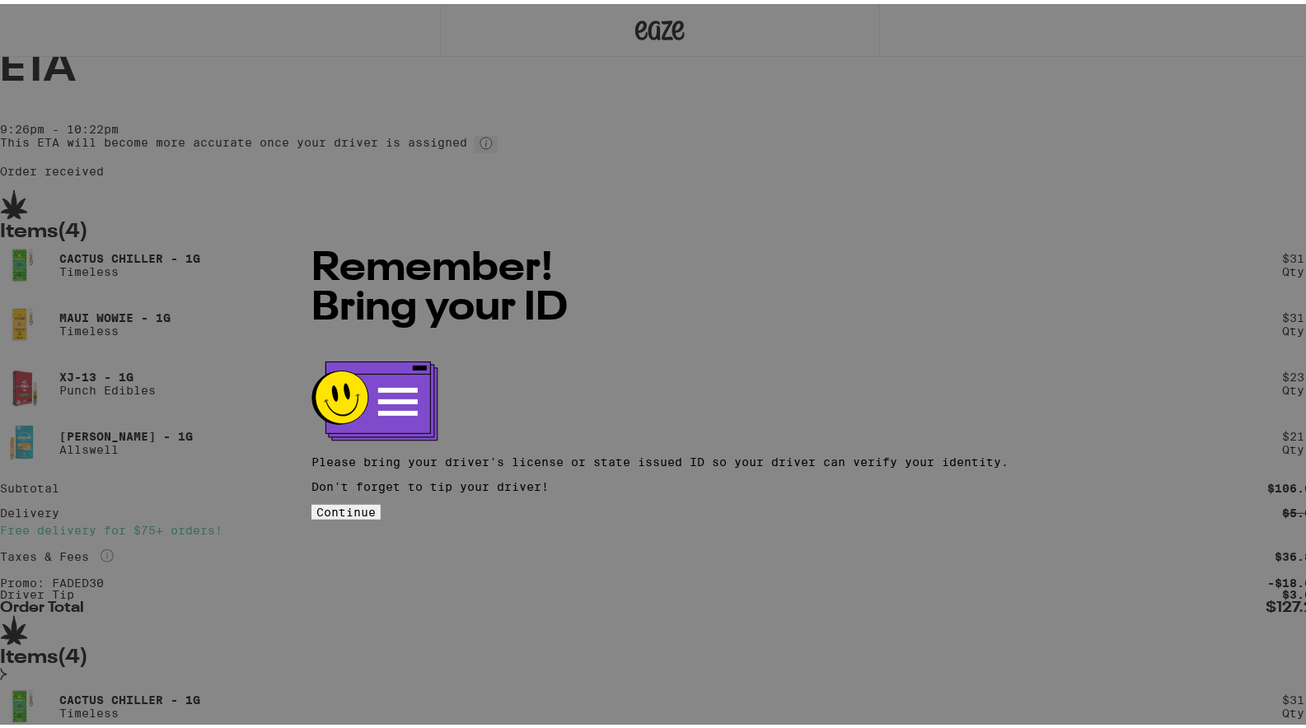
click at [376, 502] on span "Continue" at bounding box center [345, 508] width 59 height 13
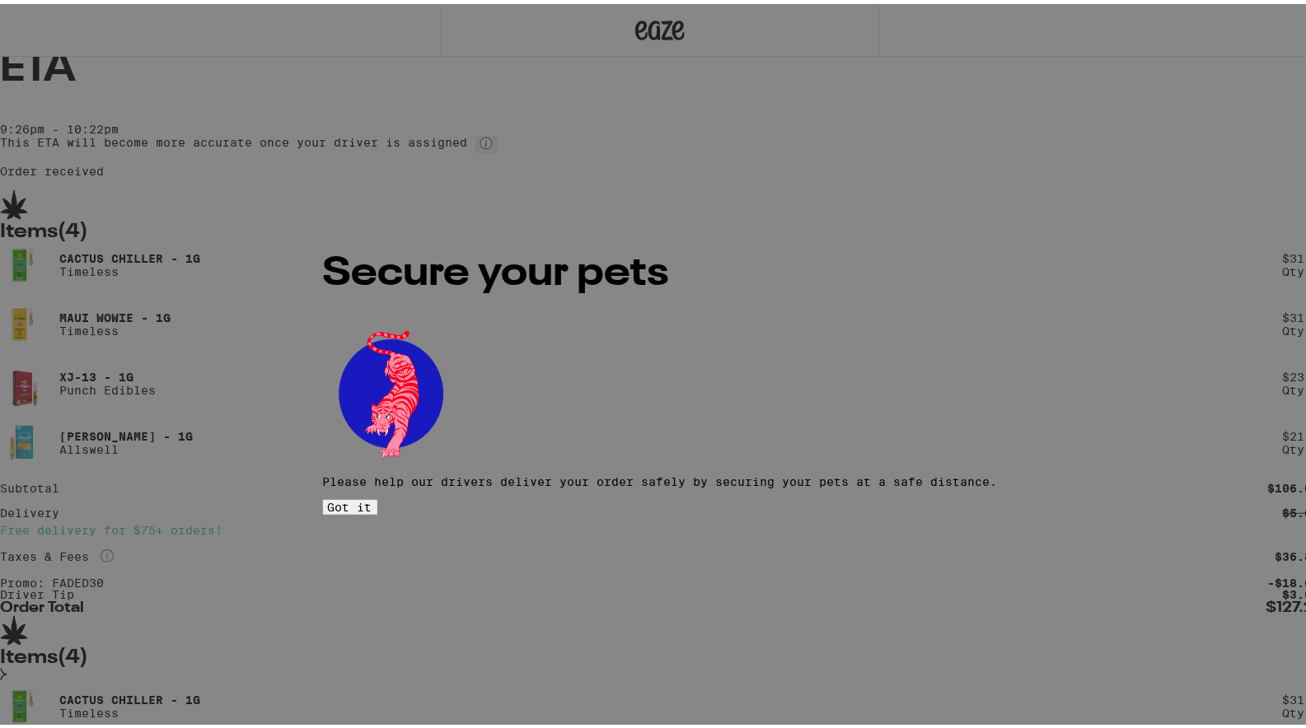
click at [377, 496] on button "Got it" at bounding box center [350, 503] width 54 height 15
